Goal: Transaction & Acquisition: Book appointment/travel/reservation

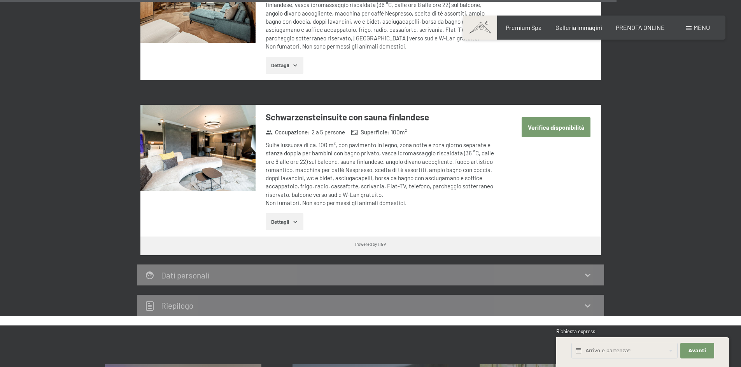
scroll to position [2190, 0]
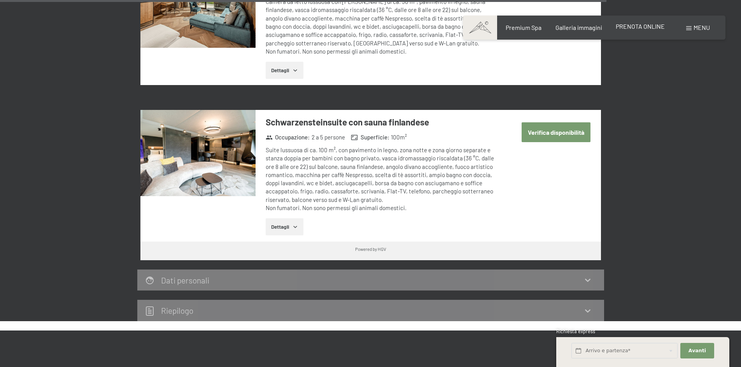
click at [650, 27] on span "PRENOTA ONLINE" at bounding box center [639, 26] width 49 height 7
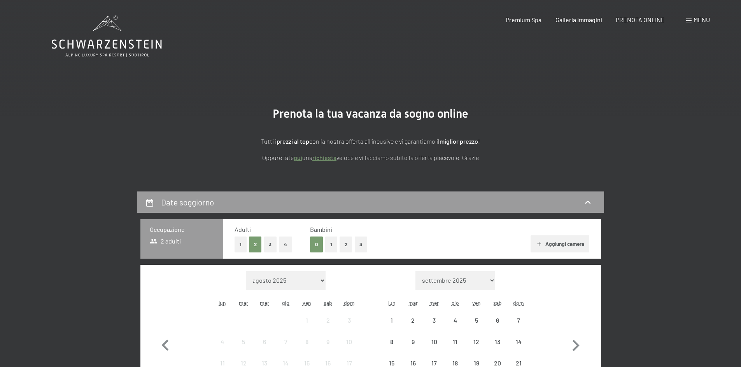
click at [274, 248] on button "3" at bounding box center [270, 245] width 13 height 16
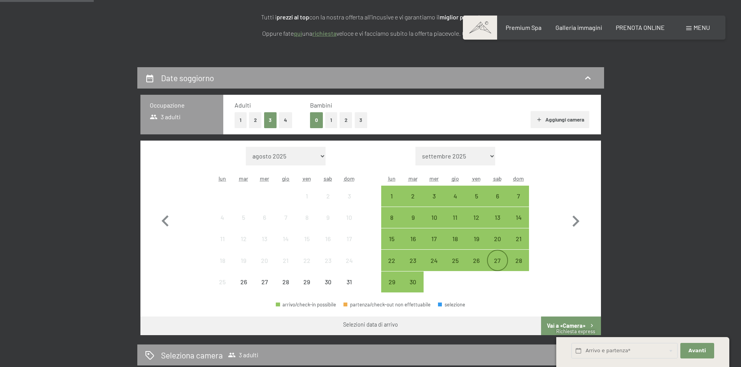
scroll to position [194, 0]
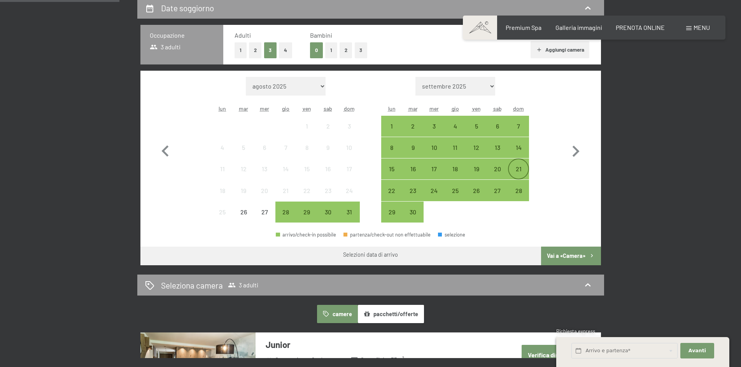
click at [515, 172] on div "21" at bounding box center [518, 175] width 19 height 19
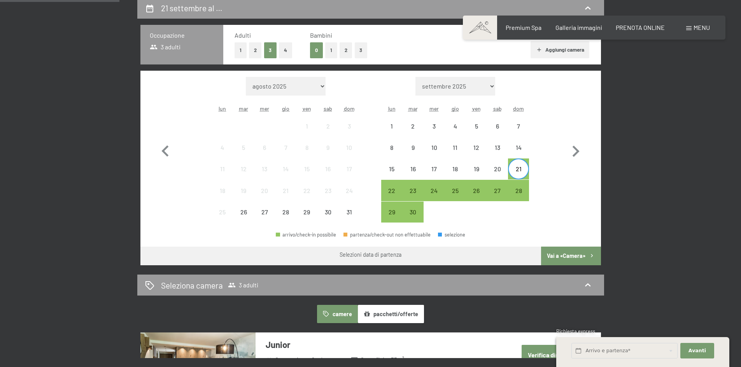
click at [505, 185] on div "27" at bounding box center [497, 190] width 21 height 21
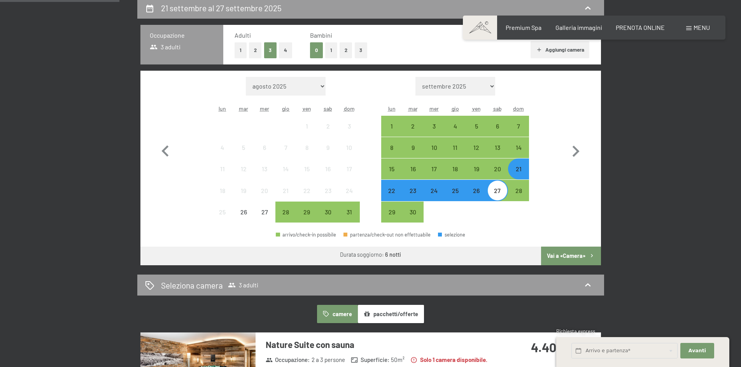
click at [560, 261] on button "Vai a «Camera»" at bounding box center [570, 256] width 59 height 19
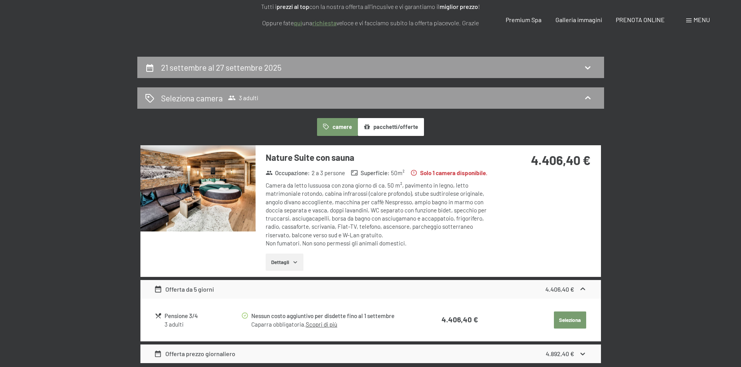
scroll to position [0, 0]
